Goal: Find specific page/section: Find specific page/section

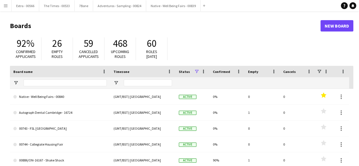
click at [3, 5] on app-icon "Menu" at bounding box center [5, 5] width 5 height 5
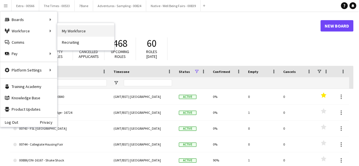
click at [89, 31] on link "My Workforce" at bounding box center [85, 30] width 57 height 11
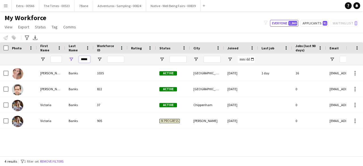
drag, startPoint x: 81, startPoint y: 59, endPoint x: 94, endPoint y: 58, distance: 13.6
click at [94, 58] on div "*****" at bounding box center [303, 59] width 607 height 11
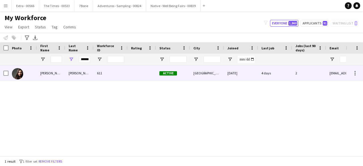
click at [60, 71] on div "Alessandra" at bounding box center [51, 73] width 28 height 16
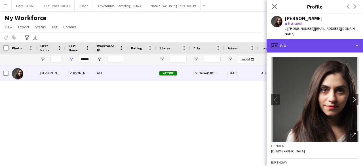
click at [358, 43] on div "profile Bio" at bounding box center [315, 46] width 97 height 14
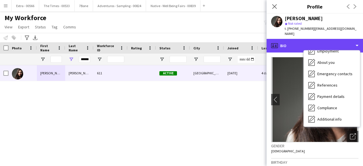
scroll to position [53, 0]
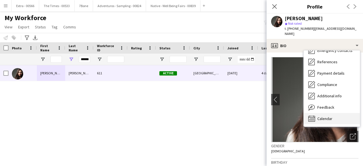
click at [317, 113] on div "Calendar Calendar" at bounding box center [332, 118] width 56 height 11
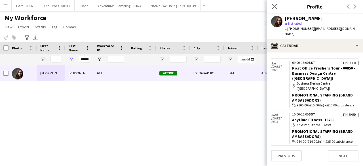
scroll to position [28, 0]
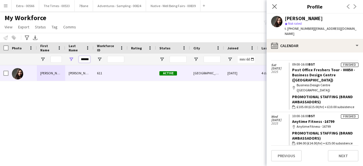
drag, startPoint x: 81, startPoint y: 59, endPoint x: 94, endPoint y: 58, distance: 13.1
click at [94, 58] on div "******" at bounding box center [303, 59] width 607 height 11
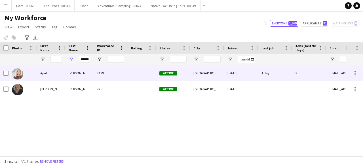
click at [57, 76] on div "April" at bounding box center [51, 73] width 28 height 16
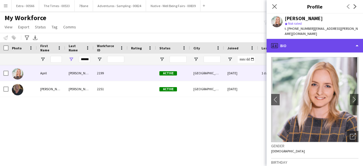
click at [357, 42] on div "profile Bio" at bounding box center [315, 46] width 97 height 14
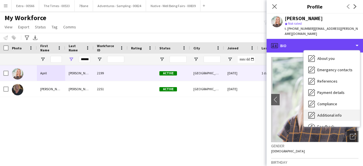
scroll to position [53, 0]
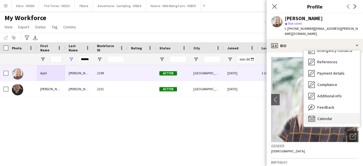
click at [325, 116] on span "Calendar" at bounding box center [325, 118] width 15 height 5
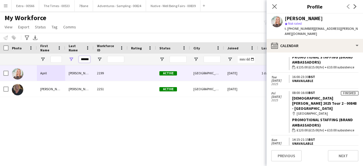
scroll to position [0, 1]
drag, startPoint x: 81, startPoint y: 59, endPoint x: 89, endPoint y: 59, distance: 8.2
click at [89, 59] on input "******" at bounding box center [84, 59] width 11 height 7
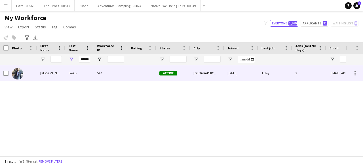
click at [58, 77] on div "Hector" at bounding box center [51, 73] width 28 height 16
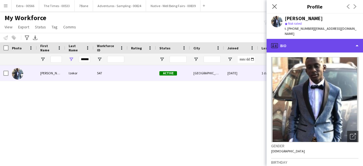
click at [357, 40] on div "profile Bio" at bounding box center [315, 46] width 97 height 14
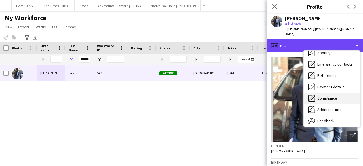
scroll to position [53, 0]
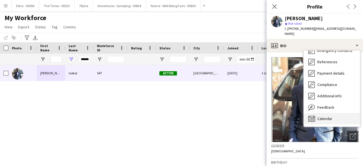
click at [328, 117] on div "Calendar Calendar" at bounding box center [332, 118] width 56 height 11
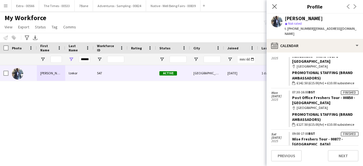
scroll to position [114, 0]
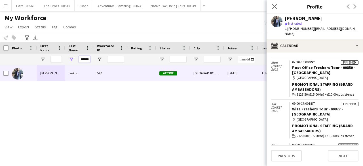
drag, startPoint x: 81, startPoint y: 59, endPoint x: 92, endPoint y: 59, distance: 11.1
click at [92, 59] on div "******" at bounding box center [79, 59] width 28 height 11
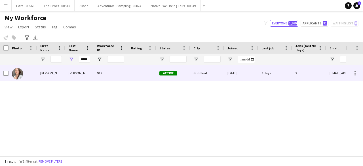
click at [59, 76] on div "Kristel Heidi" at bounding box center [51, 73] width 28 height 16
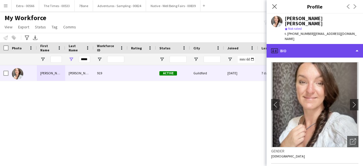
click at [358, 44] on div "profile Bio" at bounding box center [315, 51] width 97 height 14
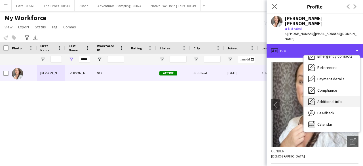
scroll to position [53, 0]
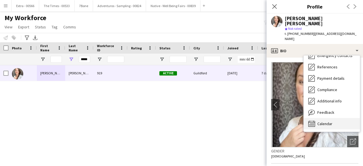
click at [322, 121] on span "Calendar" at bounding box center [325, 123] width 15 height 5
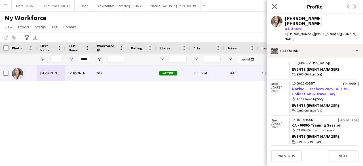
scroll to position [256, 0]
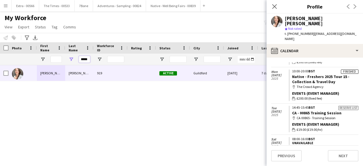
drag, startPoint x: 81, startPoint y: 59, endPoint x: 92, endPoint y: 59, distance: 11.4
click at [92, 59] on div "*****" at bounding box center [79, 59] width 28 height 11
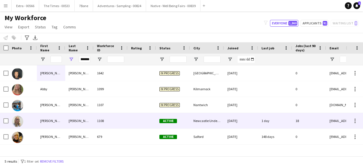
click at [64, 121] on div "Melanie" at bounding box center [51, 121] width 28 height 16
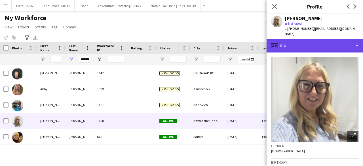
click at [358, 39] on div "profile Bio" at bounding box center [315, 46] width 97 height 14
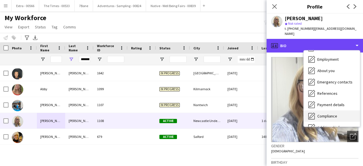
scroll to position [53, 0]
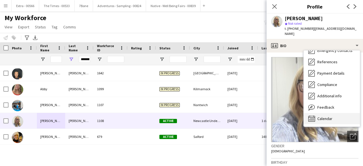
click at [325, 116] on span "Calendar" at bounding box center [325, 118] width 15 height 5
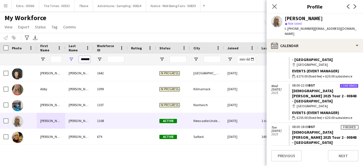
scroll to position [0, 2]
drag, startPoint x: 81, startPoint y: 58, endPoint x: 102, endPoint y: 57, distance: 21.6
click at [102, 57] on div "********" at bounding box center [303, 59] width 607 height 11
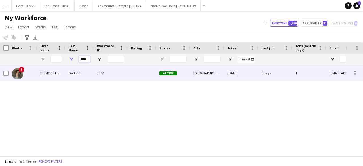
type input "****"
click at [50, 76] on div "[DEMOGRAPHIC_DATA]" at bounding box center [51, 73] width 28 height 16
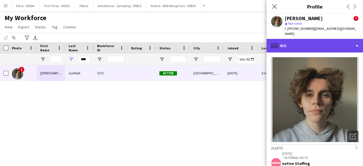
click at [355, 39] on div "profile Bio" at bounding box center [315, 46] width 97 height 14
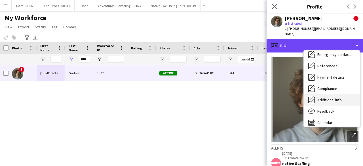
scroll to position [53, 0]
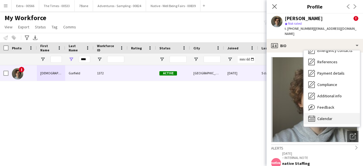
click at [330, 116] on span "Calendar" at bounding box center [325, 118] width 15 height 5
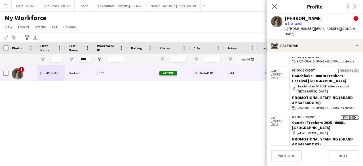
scroll to position [294, 0]
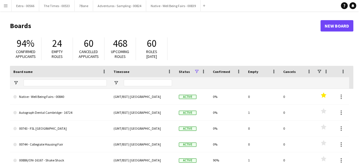
click at [6, 7] on app-icon "Menu" at bounding box center [5, 5] width 5 height 5
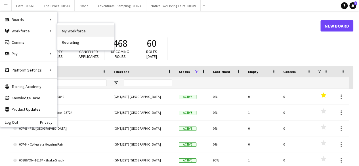
click at [80, 35] on link "My Workforce" at bounding box center [85, 30] width 57 height 11
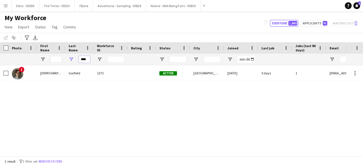
drag, startPoint x: 89, startPoint y: 60, endPoint x: 78, endPoint y: 59, distance: 10.8
click at [78, 59] on div "****" at bounding box center [79, 59] width 28 height 11
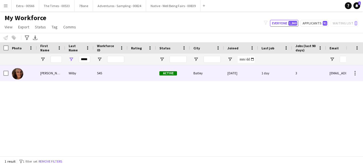
click at [59, 73] on div "[PERSON_NAME]" at bounding box center [51, 73] width 28 height 16
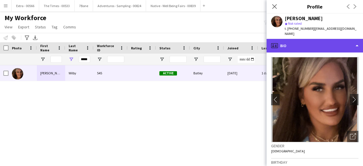
click at [359, 42] on div "profile Bio" at bounding box center [315, 46] width 97 height 14
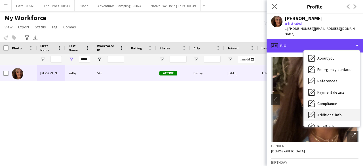
scroll to position [53, 0]
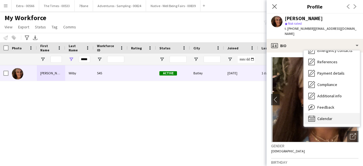
click at [342, 113] on div "Calendar Calendar" at bounding box center [332, 118] width 56 height 11
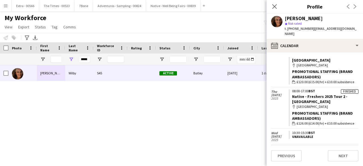
scroll to position [256, 0]
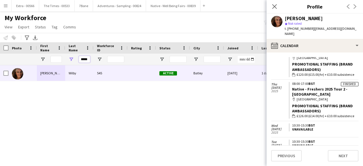
click at [89, 59] on input "*****" at bounding box center [84, 59] width 11 height 7
drag, startPoint x: 89, startPoint y: 59, endPoint x: 78, endPoint y: 59, distance: 11.1
click at [78, 59] on div "*****" at bounding box center [79, 59] width 28 height 11
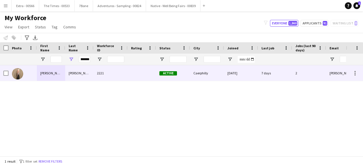
click at [74, 71] on div "[PERSON_NAME]" at bounding box center [79, 73] width 28 height 16
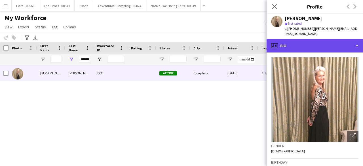
click at [356, 40] on div "profile Bio" at bounding box center [315, 46] width 97 height 14
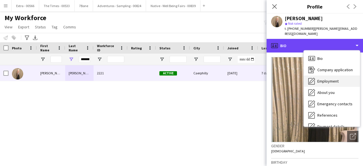
scroll to position [53, 0]
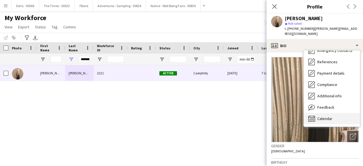
click at [326, 116] on span "Calendar" at bounding box center [325, 118] width 15 height 5
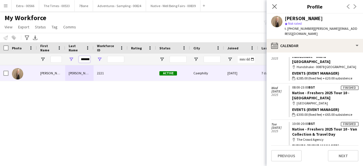
scroll to position [0, 4]
drag, startPoint x: 81, startPoint y: 59, endPoint x: 99, endPoint y: 58, distance: 17.9
click at [99, 58] on div "********" at bounding box center [303, 59] width 607 height 11
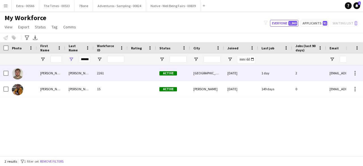
scroll to position [0, 0]
click at [67, 74] on div "[PERSON_NAME]" at bounding box center [79, 73] width 28 height 16
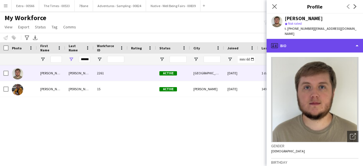
click at [356, 39] on div "profile Bio" at bounding box center [315, 46] width 97 height 14
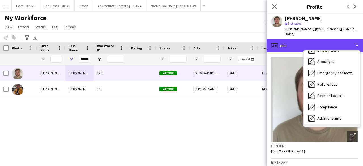
scroll to position [53, 0]
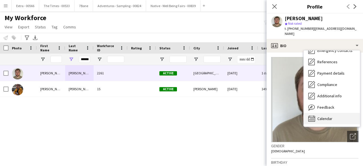
click at [337, 113] on div "Calendar Calendar" at bounding box center [332, 118] width 56 height 11
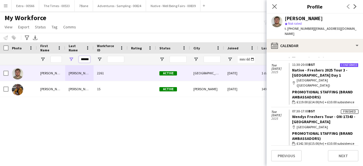
scroll to position [0, 0]
drag, startPoint x: 81, startPoint y: 61, endPoint x: 98, endPoint y: 61, distance: 16.5
click at [98, 61] on div "******" at bounding box center [303, 59] width 607 height 11
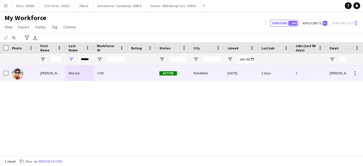
click at [76, 74] on div "Wilcock" at bounding box center [79, 73] width 28 height 16
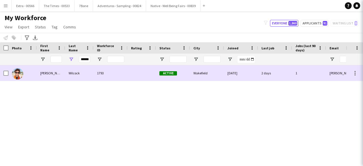
scroll to position [0, 0]
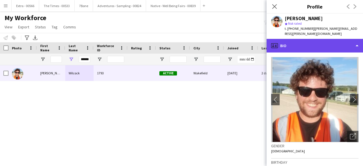
click at [359, 43] on div "profile Bio" at bounding box center [315, 46] width 97 height 14
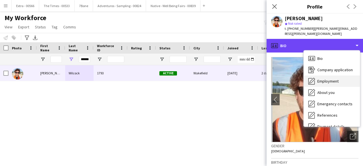
scroll to position [53, 0]
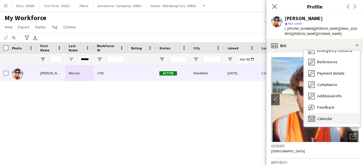
click at [330, 116] on span "Calendar" at bounding box center [325, 118] width 15 height 5
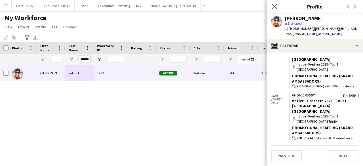
scroll to position [0, 0]
drag, startPoint x: 81, startPoint y: 59, endPoint x: 96, endPoint y: 58, distance: 15.4
click at [96, 58] on div "******" at bounding box center [303, 59] width 607 height 11
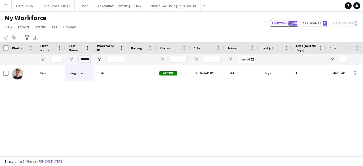
scroll to position [0, 6]
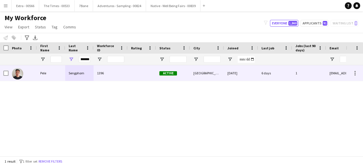
click at [39, 76] on div "Pele" at bounding box center [51, 73] width 28 height 16
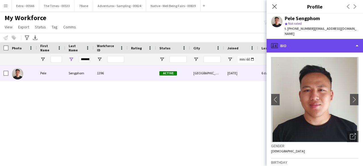
click at [355, 39] on div "profile Bio" at bounding box center [315, 46] width 97 height 14
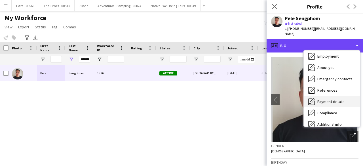
scroll to position [53, 0]
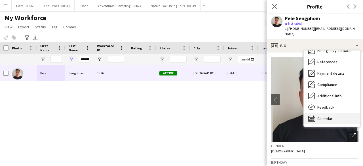
click at [326, 116] on span "Calendar" at bounding box center [325, 118] width 15 height 5
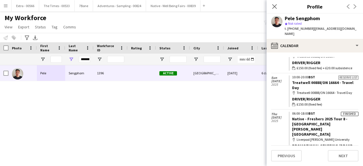
scroll to position [142, 0]
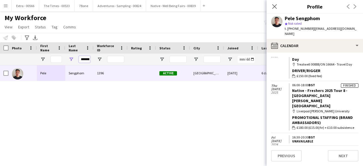
drag, startPoint x: 79, startPoint y: 59, endPoint x: 94, endPoint y: 59, distance: 14.8
click at [94, 59] on div "********" at bounding box center [303, 59] width 607 height 11
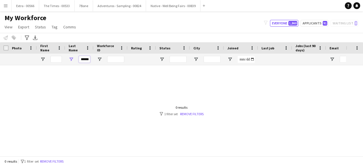
click at [84, 59] on input "******" at bounding box center [84, 59] width 11 height 7
drag, startPoint x: 90, startPoint y: 59, endPoint x: 12, endPoint y: 62, distance: 77.8
click at [45, 61] on div "******" at bounding box center [303, 59] width 607 height 11
click at [87, 59] on input "******" at bounding box center [84, 59] width 11 height 7
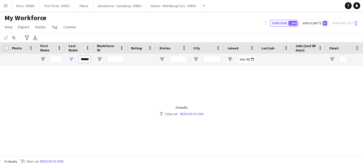
type input "*"
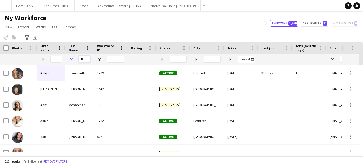
drag, startPoint x: 87, startPoint y: 59, endPoint x: 82, endPoint y: 59, distance: 5.4
click at [82, 59] on input "*" at bounding box center [84, 59] width 11 height 7
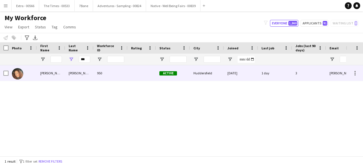
click at [73, 78] on div "[PERSON_NAME]" at bounding box center [79, 73] width 28 height 16
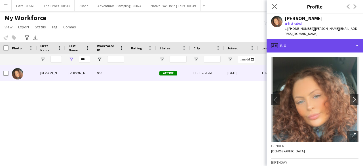
click at [353, 39] on div "profile Bio" at bounding box center [315, 46] width 97 height 14
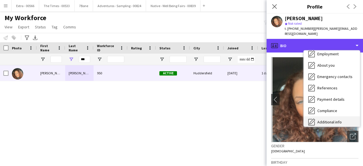
scroll to position [53, 0]
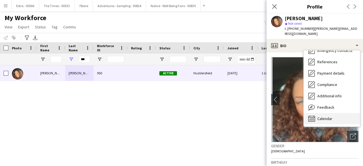
click at [328, 116] on span "Calendar" at bounding box center [325, 118] width 15 height 5
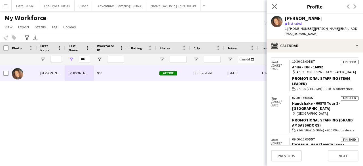
scroll to position [256, 0]
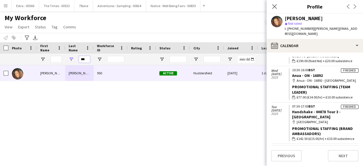
drag, startPoint x: 87, startPoint y: 59, endPoint x: 64, endPoint y: 60, distance: 23.9
click at [63, 60] on div "***" at bounding box center [303, 59] width 607 height 11
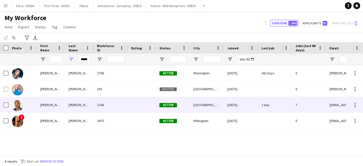
click at [53, 108] on div "[PERSON_NAME]" at bounding box center [51, 105] width 28 height 16
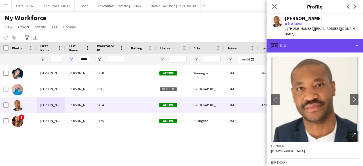
click at [356, 40] on div "profile Bio" at bounding box center [315, 46] width 97 height 14
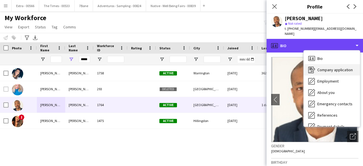
scroll to position [53, 0]
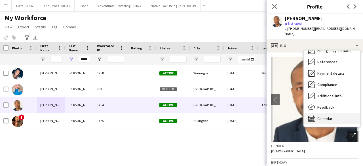
click at [318, 113] on div "Calendar Calendar" at bounding box center [332, 118] width 56 height 11
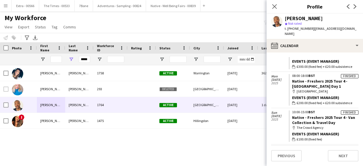
scroll to position [256, 0]
drag, startPoint x: 88, startPoint y: 60, endPoint x: 95, endPoint y: 57, distance: 8.1
click at [88, 60] on input "*****" at bounding box center [84, 59] width 11 height 7
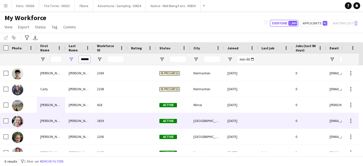
scroll to position [9, 0]
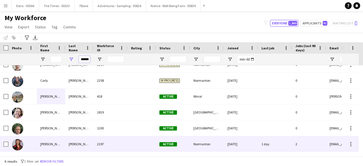
type input "******"
click at [55, 146] on div "[PERSON_NAME]" at bounding box center [51, 144] width 28 height 16
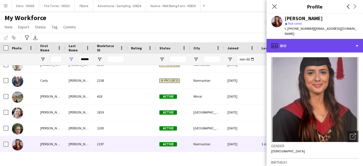
click at [363, 39] on div "profile Bio" at bounding box center [315, 46] width 97 height 14
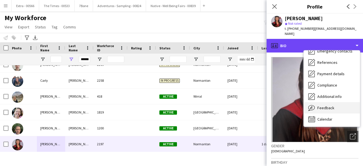
scroll to position [53, 0]
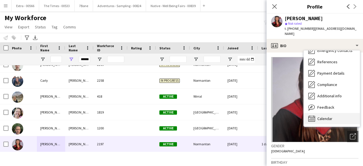
click at [334, 113] on div "Calendar Calendar" at bounding box center [332, 118] width 56 height 11
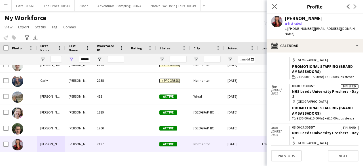
scroll to position [46, 0]
